Goal: Contribute content: Contribute content

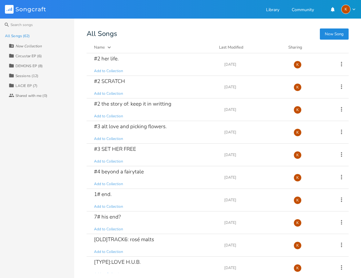
click at [36, 44] on div "New Collection" at bounding box center [28, 46] width 26 height 4
type input "Birthday Cake & [MEDICAL_DATA] Mixtape"
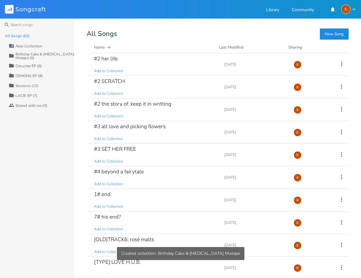
click at [58, 52] on div "Birthday Cake & [MEDICAL_DATA] Mixtape (0)" at bounding box center [44, 55] width 59 height 7
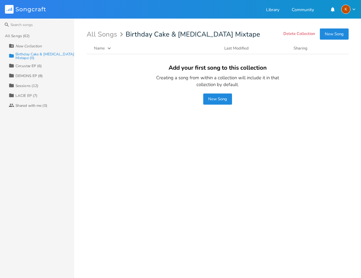
click at [212, 97] on button "New Song" at bounding box center [217, 98] width 29 height 11
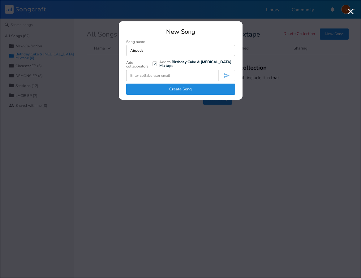
type input "Airpods"
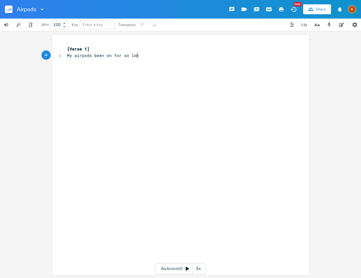
scroll to position [0, 57]
type textarea "My airpods been on for so long"
click at [8, 10] on rect "button" at bounding box center [8, 9] width 7 height 7
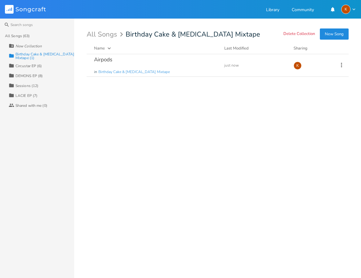
click at [344, 33] on button "New Song" at bounding box center [334, 33] width 29 height 11
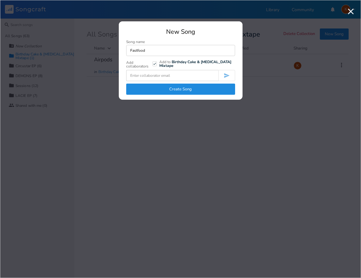
type input "Fastfood"
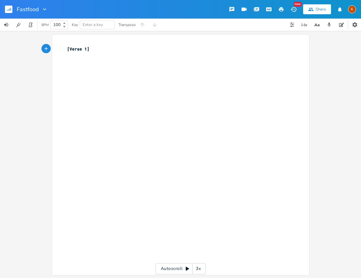
click at [2, 10] on div "Fastfood" at bounding box center [24, 9] width 48 height 19
click at [8, 9] on rect "button" at bounding box center [8, 9] width 7 height 7
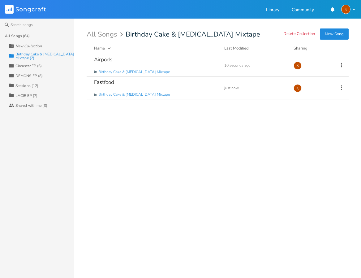
click at [330, 33] on button "New Song" at bounding box center [334, 33] width 29 height 11
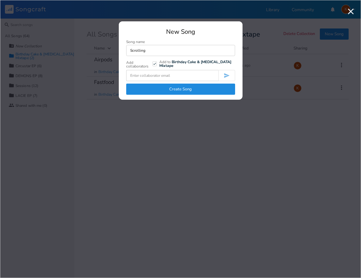
type input "Scrolling"
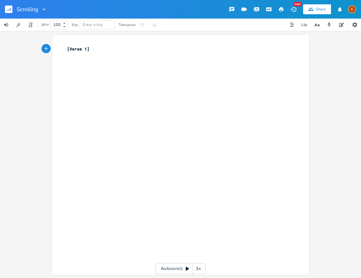
click at [9, 10] on rect "button" at bounding box center [8, 9] width 7 height 7
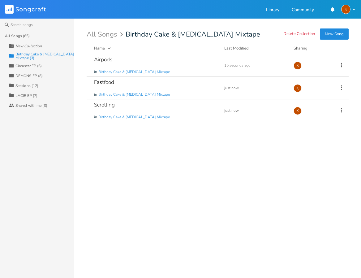
click at [339, 30] on button "New Song" at bounding box center [334, 33] width 29 height 11
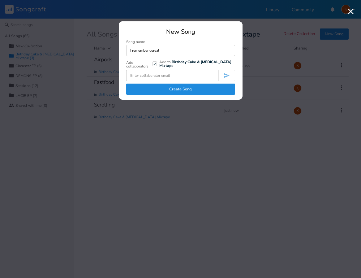
type input "I remember cereal"
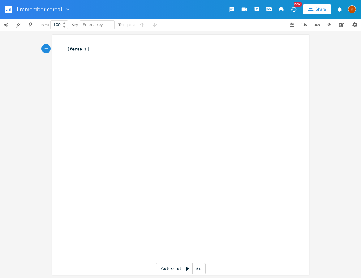
click at [7, 9] on rect "button" at bounding box center [8, 9] width 7 height 7
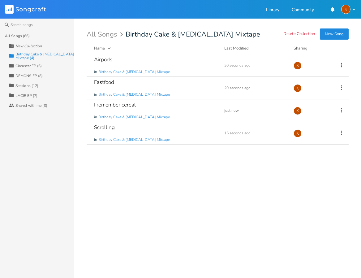
click at [335, 32] on button "New Song" at bounding box center [334, 33] width 29 height 11
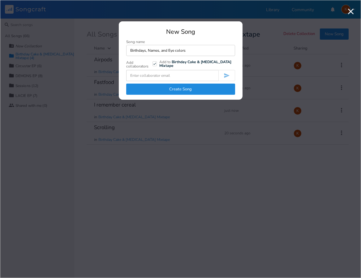
type input "Birthdays, Names, and Eye colors"
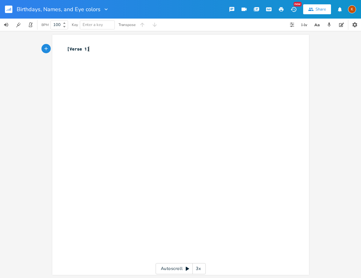
click at [11, 11] on icon "button" at bounding box center [11, 9] width 1 height 3
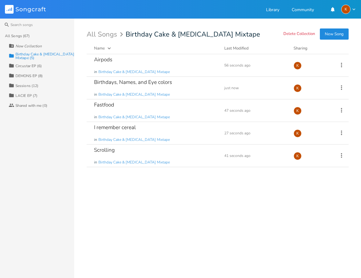
click at [338, 31] on button "New Song" at bounding box center [334, 33] width 29 height 11
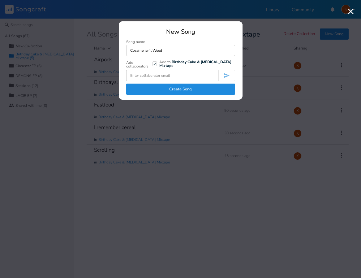
type input "Cocaine Isn't Weed"
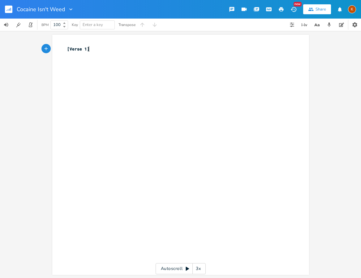
click at [12, 12] on button "button" at bounding box center [11, 9] width 12 height 15
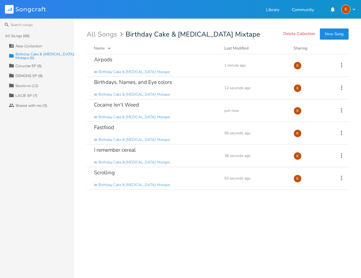
click at [328, 36] on button "New Song" at bounding box center [334, 33] width 29 height 11
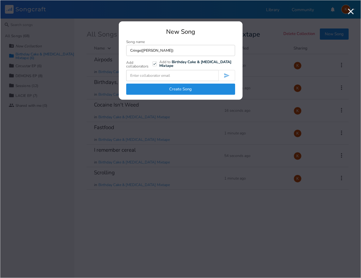
click at [163, 50] on input "Cringe([PERSON_NAME])" at bounding box center [180, 50] width 109 height 11
drag, startPoint x: 163, startPoint y: 50, endPoint x: 160, endPoint y: 51, distance: 3.3
click at [160, 51] on input "Cringe([PERSON_NAME])" at bounding box center [180, 50] width 109 height 11
click at [156, 50] on input "Cringe([PERSON_NAME])" at bounding box center [180, 50] width 109 height 11
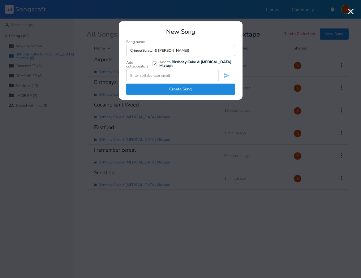
click at [156, 51] on input "Cringe(Scratch& [PERSON_NAME])" at bounding box center [180, 50] width 109 height 11
type input "Cringe(Scratch&Elease)"
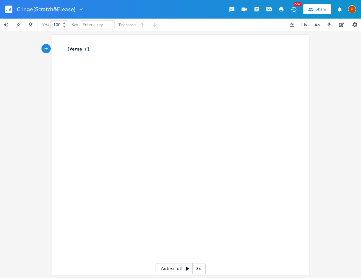
click at [8, 10] on icon "button" at bounding box center [8, 10] width 1 height 2
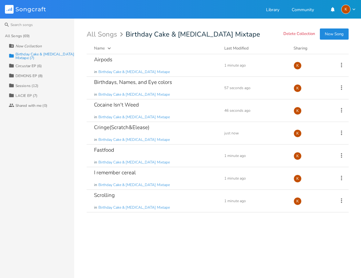
click at [339, 41] on div "Delete Collection New Song All Songs Birthday Cake & [MEDICAL_DATA] Mixtape Nam…" at bounding box center [224, 152] width 275 height 242
click at [336, 35] on button "New Song" at bounding box center [334, 33] width 29 height 11
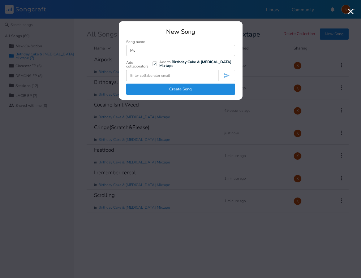
type input "M"
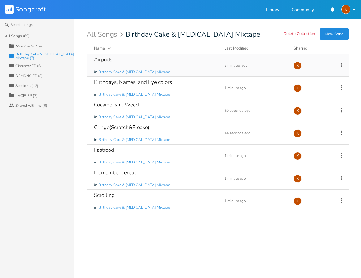
click at [133, 64] on div "Airpods in Birthday Cake & [MEDICAL_DATA] Mixtape" at bounding box center [155, 65] width 123 height 22
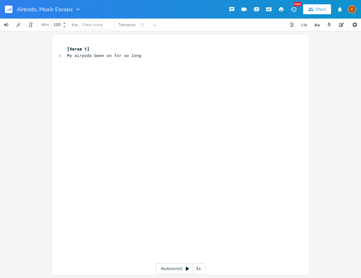
type input "Airpods, Music Escape"
click at [7, 5] on button "button" at bounding box center [11, 9] width 12 height 15
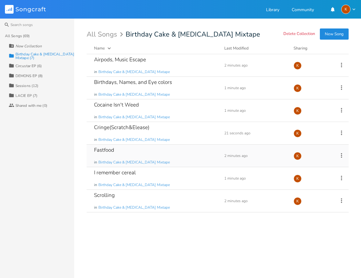
click at [342, 155] on icon at bounding box center [341, 155] width 1 height 5
click at [316, 164] on li "Edit Rename" at bounding box center [317, 165] width 50 height 11
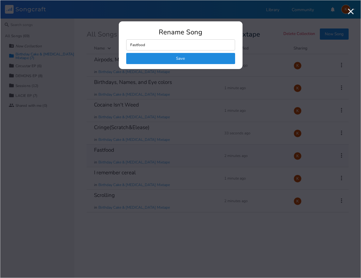
click at [161, 43] on input "Fastfood" at bounding box center [180, 44] width 109 height 11
type input "Fastfood, I remeber Cereal"
click button "Save" at bounding box center [180, 58] width 109 height 11
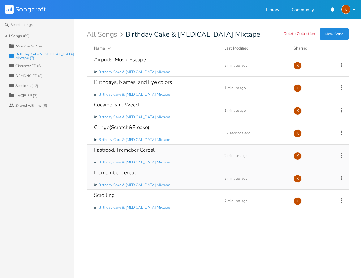
click at [342, 177] on icon at bounding box center [341, 177] width 1 height 5
click at [310, 240] on span "[PERSON_NAME]" at bounding box center [302, 240] width 17 height 4
click at [328, 36] on button "New Song" at bounding box center [334, 33] width 29 height 11
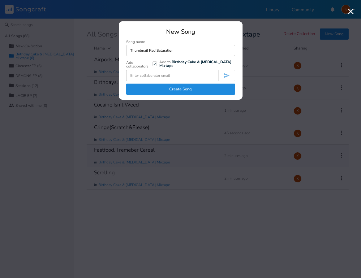
type input "Thumbnail Red Saturation"
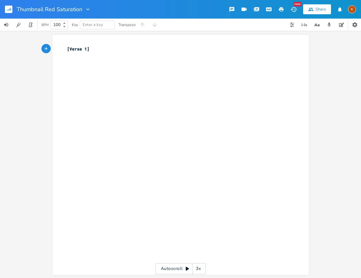
click at [4, 11] on div "Thumbnail Red Saturation" at bounding box center [45, 9] width 91 height 19
click at [6, 9] on rect "button" at bounding box center [8, 9] width 7 height 7
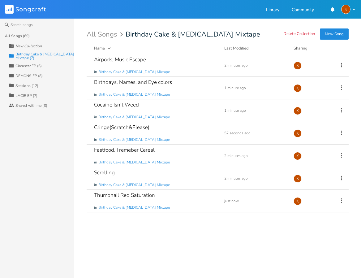
click at [340, 34] on button "New Song" at bounding box center [334, 33] width 29 height 11
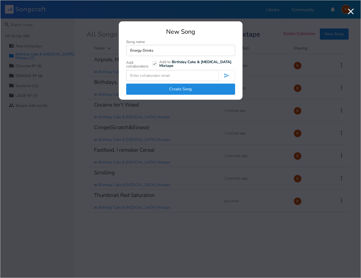
type input "Energy Drinks"
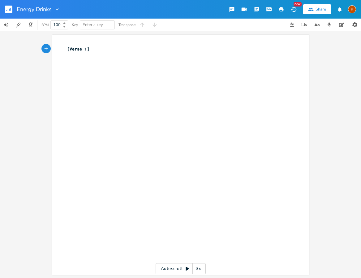
click at [12, 10] on rect "button" at bounding box center [8, 9] width 7 height 7
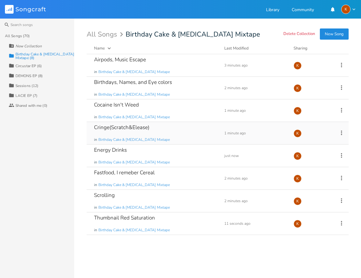
click at [342, 132] on icon at bounding box center [341, 132] width 1 height 5
click at [303, 193] on span "[PERSON_NAME]" at bounding box center [302, 195] width 17 height 4
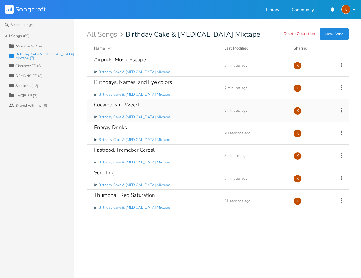
click at [341, 110] on icon at bounding box center [341, 110] width 7 height 7
click at [319, 117] on li "Edit Rename" at bounding box center [317, 120] width 50 height 11
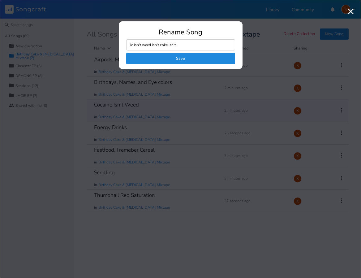
type input "nic isn't weed isn't coke isn't..."
click button "Save" at bounding box center [180, 58] width 109 height 11
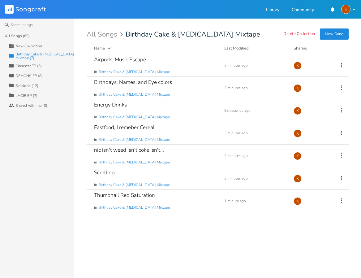
click at [36, 144] on div "All Songs (69) New Collection Collection Birthday Cake & [MEDICAL_DATA] Mixtape…" at bounding box center [37, 154] width 74 height 247
click at [340, 178] on icon at bounding box center [341, 178] width 7 height 7
click at [314, 187] on span "Edit Rename" at bounding box center [303, 187] width 19 height 4
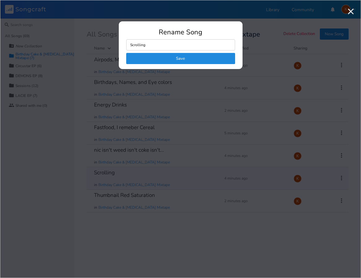
click at [145, 45] on input "Scrolling" at bounding box center [180, 44] width 109 height 11
type input "Scrolling, better then brand makers"
click button "Save" at bounding box center [180, 58] width 109 height 11
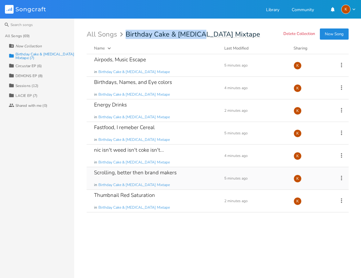
drag, startPoint x: 124, startPoint y: 33, endPoint x: 205, endPoint y: 34, distance: 80.8
click at [203, 29] on div "Search All Songs (69) New Collection Collection Birthday Cake & [MEDICAL_DATA] …" at bounding box center [180, 148] width 361 height 259
drag, startPoint x: 205, startPoint y: 33, endPoint x: 122, endPoint y: 31, distance: 83.0
click at [122, 31] on div "Search All Songs (69) New Collection Collection Birthday Cake & [MEDICAL_DATA] …" at bounding box center [180, 148] width 361 height 259
copy div "Birthday Cake & [MEDICAL_DATA]"
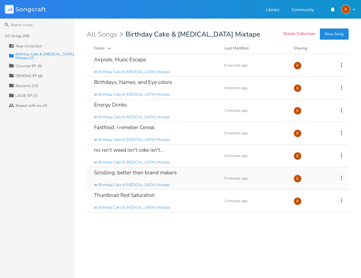
click at [36, 169] on div "All Songs (69) New Collection Collection Birthday Cake & [MEDICAL_DATA] Mixtape…" at bounding box center [37, 154] width 74 height 247
click at [212, 56] on div "Airpods, Music Escape in Birthday Cake & Ammonia Mixtape" at bounding box center [155, 65] width 123 height 22
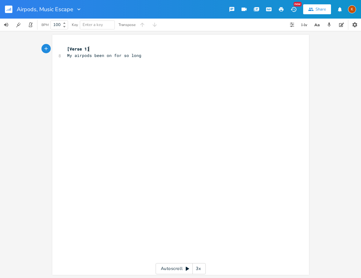
click at [137, 99] on div "xxxxxxxxxx [Verse 1] 8 My airpods been on for so long ​" at bounding box center [185, 161] width 239 height 232
type textarea "bcandamonia"
type textarea ":"
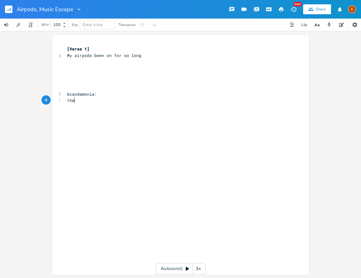
type textarea "they"
type textarea "i know"
type textarea "they brought me this shit"
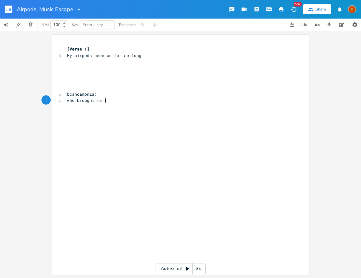
type textarea "who brought me this"
type textarea "i knpw"
type textarea "oiw"
type textarea "w this shit is from a pa"
type textarea "lastic package"
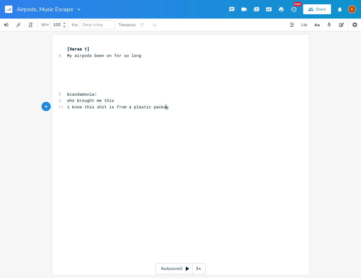
scroll to position [0, 26]
type textarea "i know"
type textarea "frosting still taste like plastic"
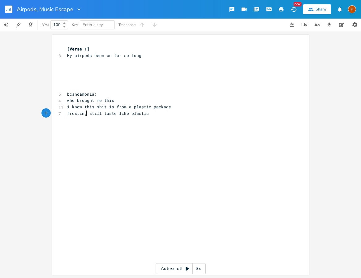
click at [84, 115] on span "frosting still taste like plastic" at bounding box center [108, 113] width 82 height 6
drag, startPoint x: 156, startPoint y: 116, endPoint x: 63, endPoint y: 115, distance: 92.5
click at [63, 115] on div "frosting still taste like plastic x [Verse 1] 8 My airpods been on for so long …" at bounding box center [180, 155] width 257 height 240
type textarea "the sprinkles are stuck liks"
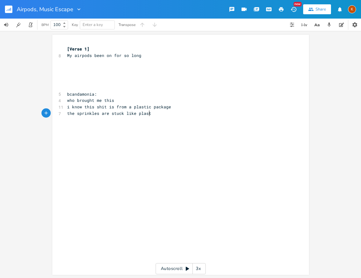
scroll to position [0, 15]
type textarea "e plastic"
drag, startPoint x: 133, startPoint y: 114, endPoint x: 74, endPoint y: 114, distance: 59.7
click at [74, 114] on span "the sprinkles are stuck like plastic" at bounding box center [111, 113] width 89 height 6
type textarea "fo"
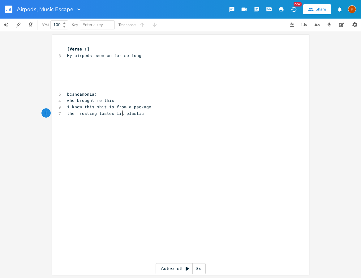
scroll to position [0, 32]
type textarea "rosting tastes like"
